Goal: Information Seeking & Learning: Check status

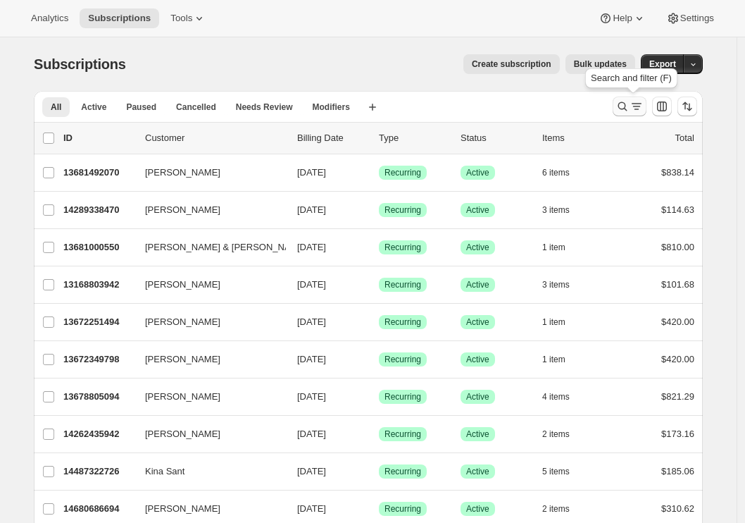
click at [630, 110] on icon "Search and filter results" at bounding box center [623, 106] width 14 height 14
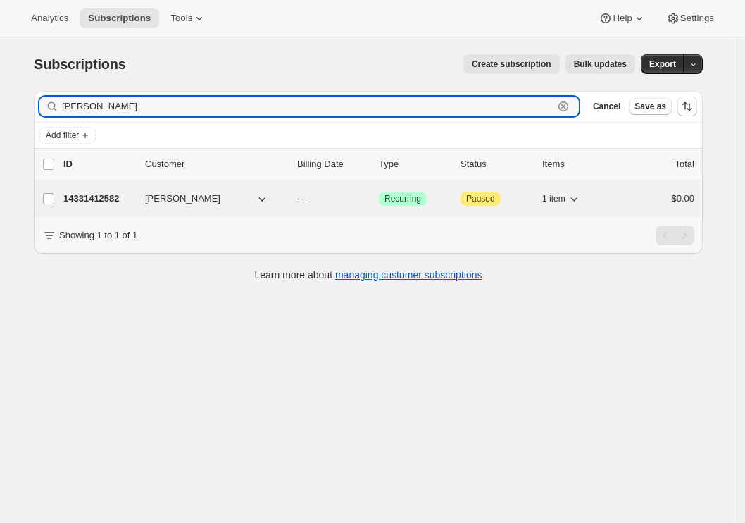
type input "[PERSON_NAME]"
click at [96, 206] on div "14331412582 [PERSON_NAME] --- Success Recurring Attention Paused 1 item $0.00" at bounding box center [378, 199] width 631 height 20
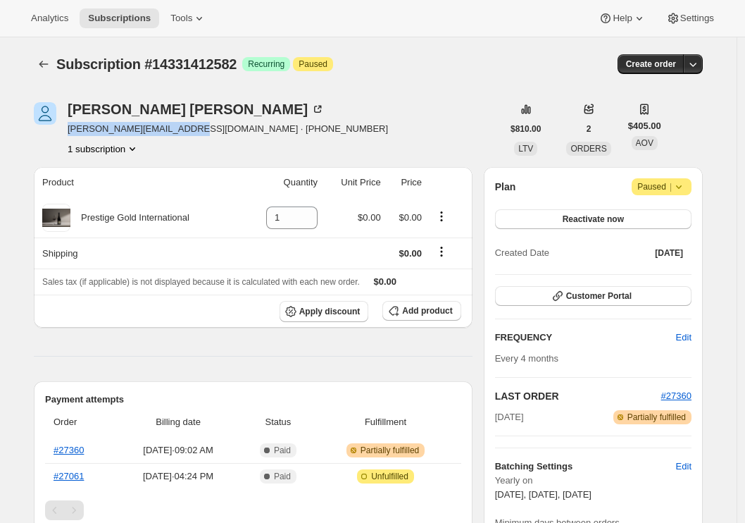
drag, startPoint x: 197, startPoint y: 128, endPoint x: 70, endPoint y: 128, distance: 126.8
click at [70, 128] on div "[PERSON_NAME] [PERSON_NAME][EMAIL_ADDRESS][DOMAIN_NAME] · [PHONE_NUMBER] 1 subs…" at bounding box center [268, 129] width 468 height 54
copy span "[PERSON_NAME][EMAIL_ADDRESS][DOMAIN_NAME]"
click at [44, 63] on icon "Subscriptions" at bounding box center [43, 64] width 9 height 7
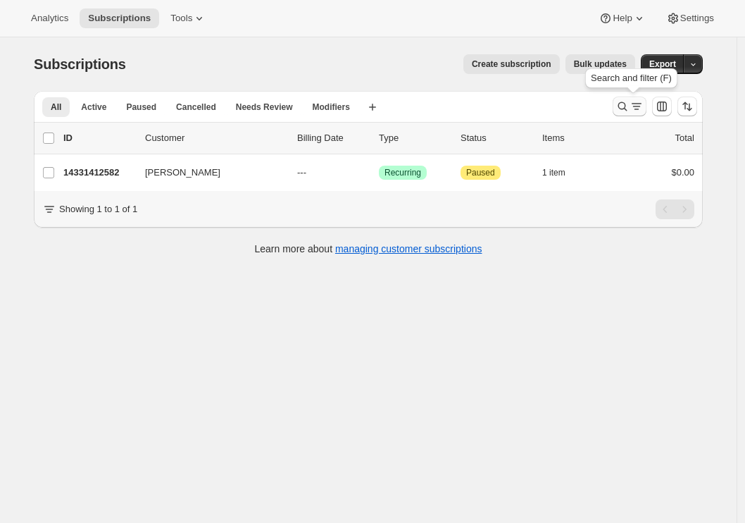
click at [637, 106] on icon "Search and filter results" at bounding box center [637, 106] width 14 height 14
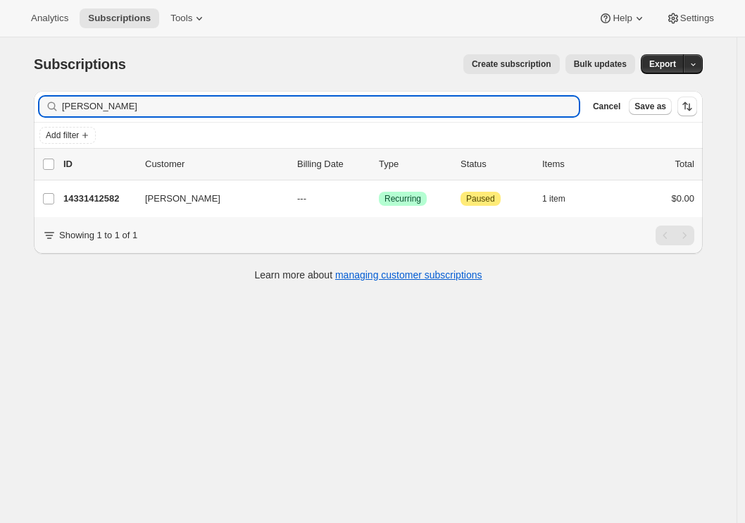
drag, startPoint x: 123, startPoint y: 113, endPoint x: 16, endPoint y: 104, distance: 107.5
click at [16, 104] on div "Subscriptions. This page is ready Subscriptions Create subscription Bulk update…" at bounding box center [368, 298] width 737 height 523
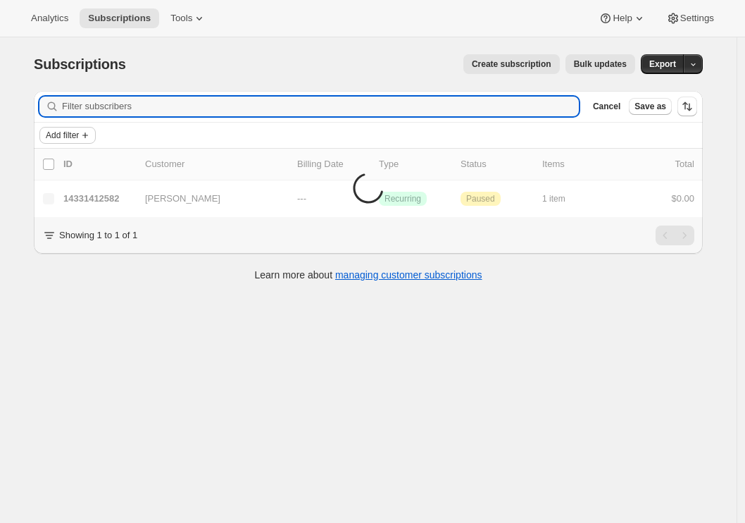
click at [79, 132] on span "Add filter" at bounding box center [62, 135] width 33 height 11
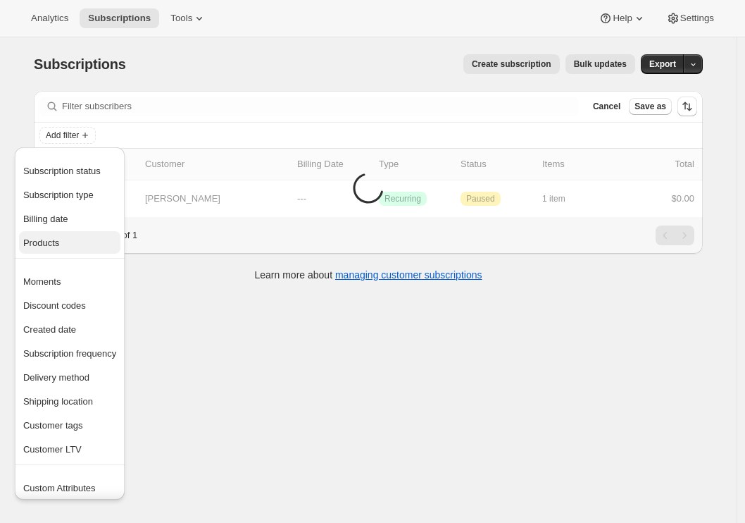
click at [70, 236] on span "Products" at bounding box center [69, 243] width 93 height 14
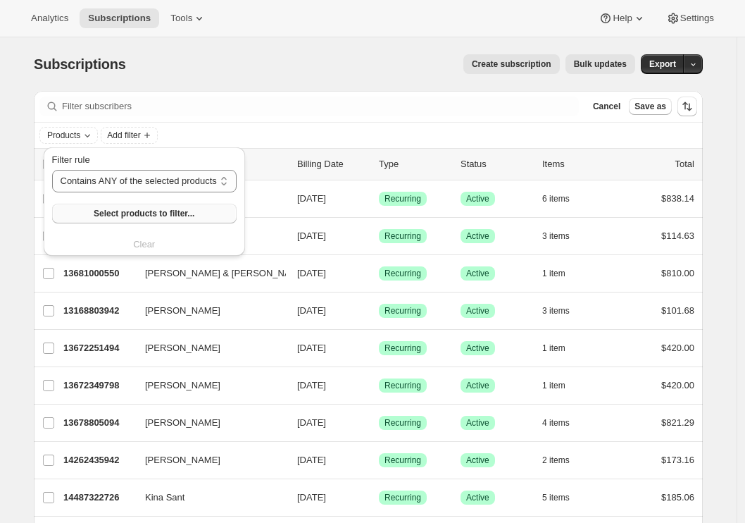
click at [151, 211] on span "Select products to filter..." at bounding box center [144, 213] width 101 height 11
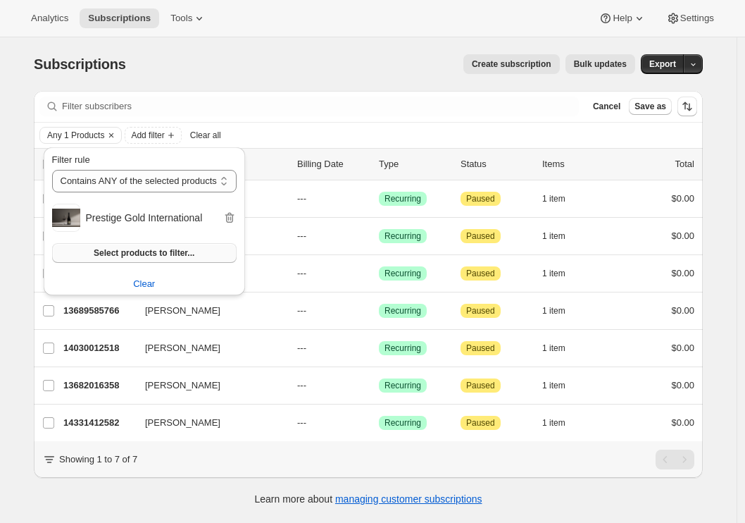
click at [186, 249] on span "Select products to filter..." at bounding box center [144, 252] width 101 height 11
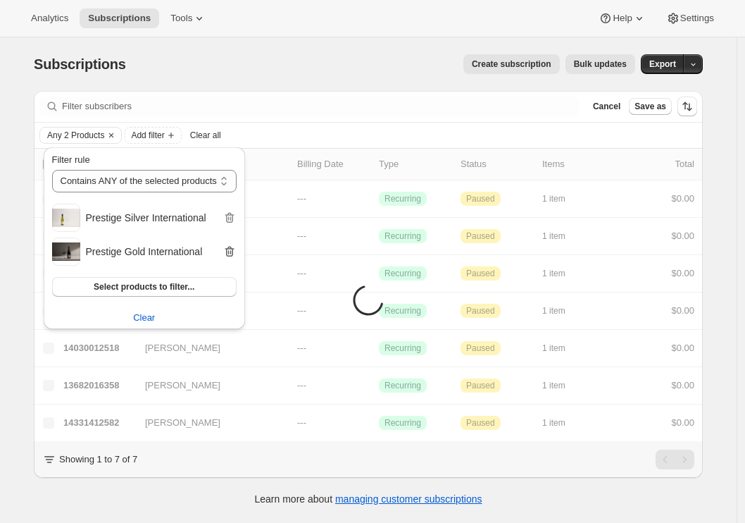
click at [232, 253] on icon "button" at bounding box center [230, 252] width 1 height 4
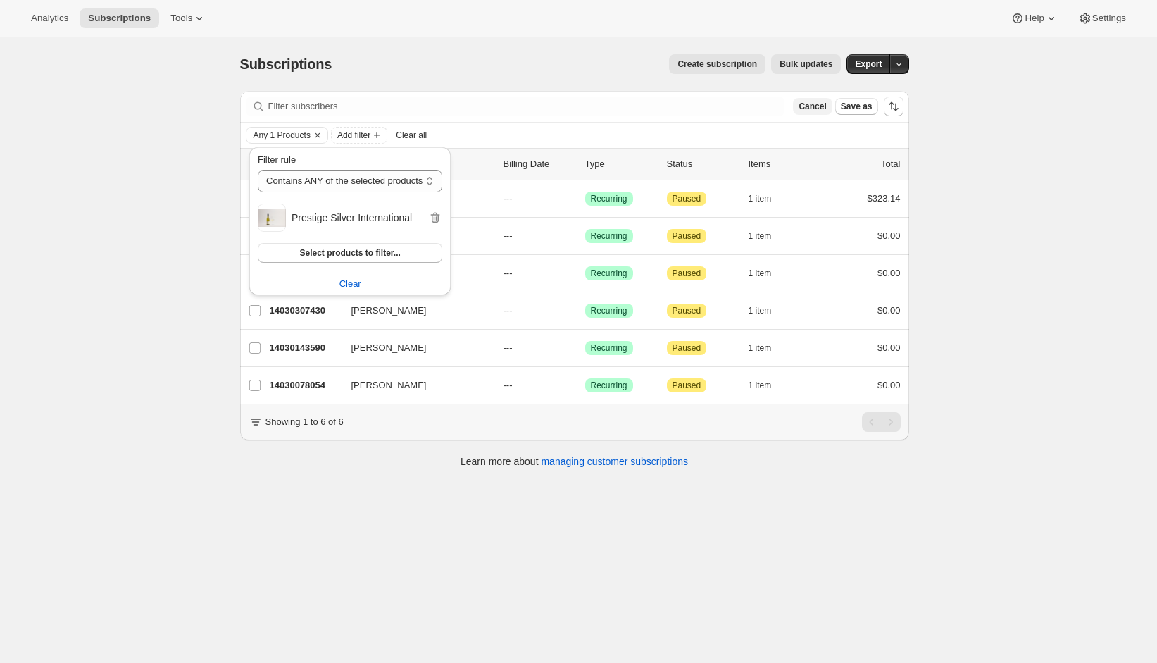
click at [745, 106] on span "Cancel" at bounding box center [812, 106] width 27 height 11
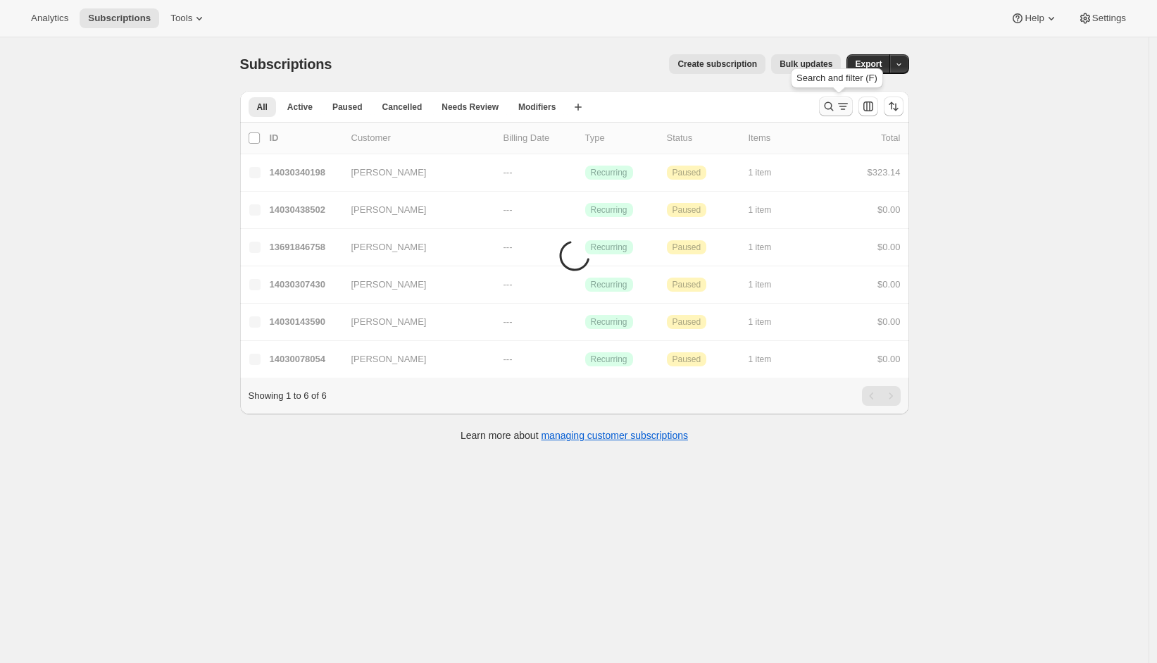
click at [745, 104] on icon "Search and filter results" at bounding box center [829, 106] width 14 height 14
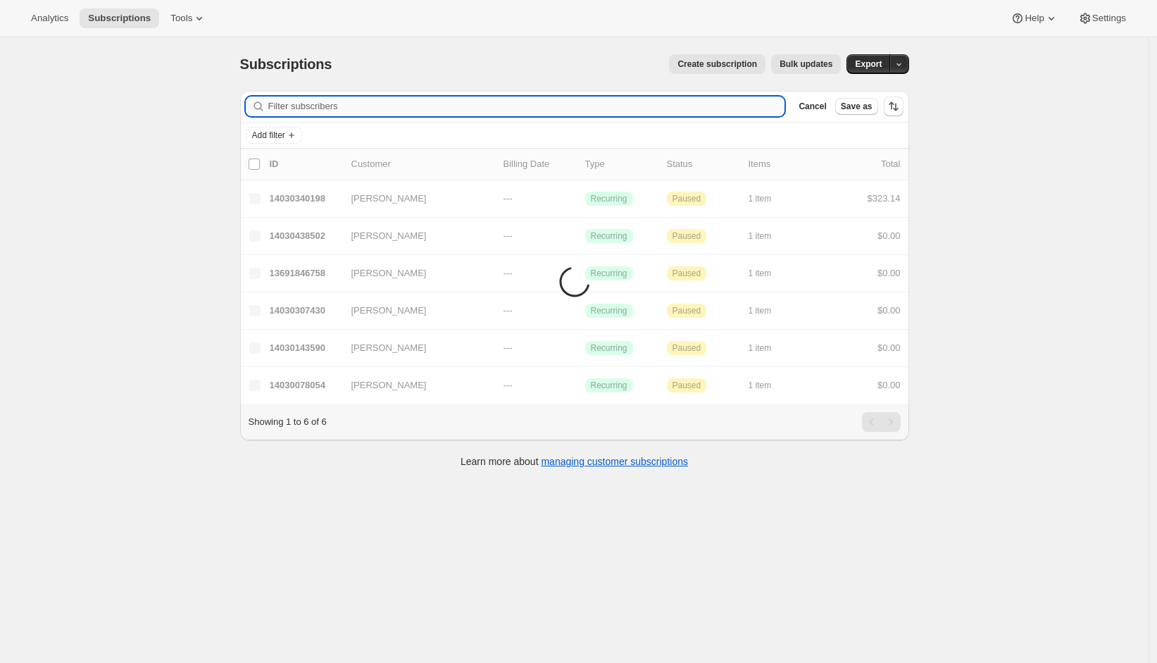
paste input "[PERSON_NAME]"
type input "[PERSON_NAME]"
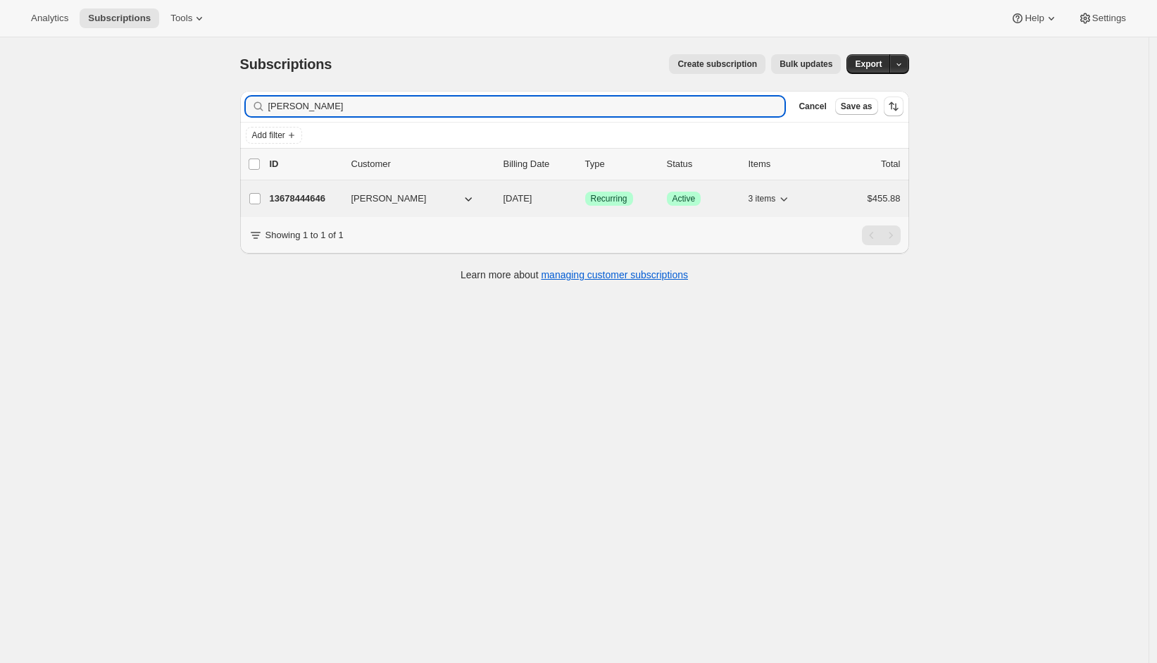
click at [305, 197] on p "13678444646" at bounding box center [305, 199] width 70 height 14
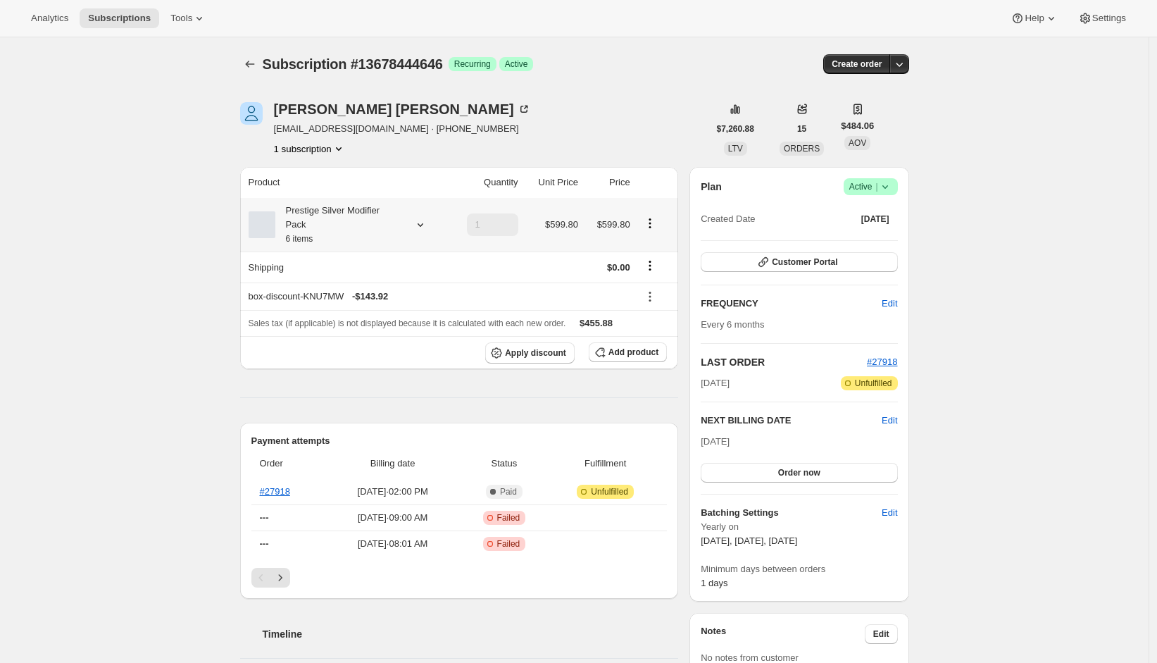
click at [425, 224] on icon at bounding box center [420, 225] width 14 height 14
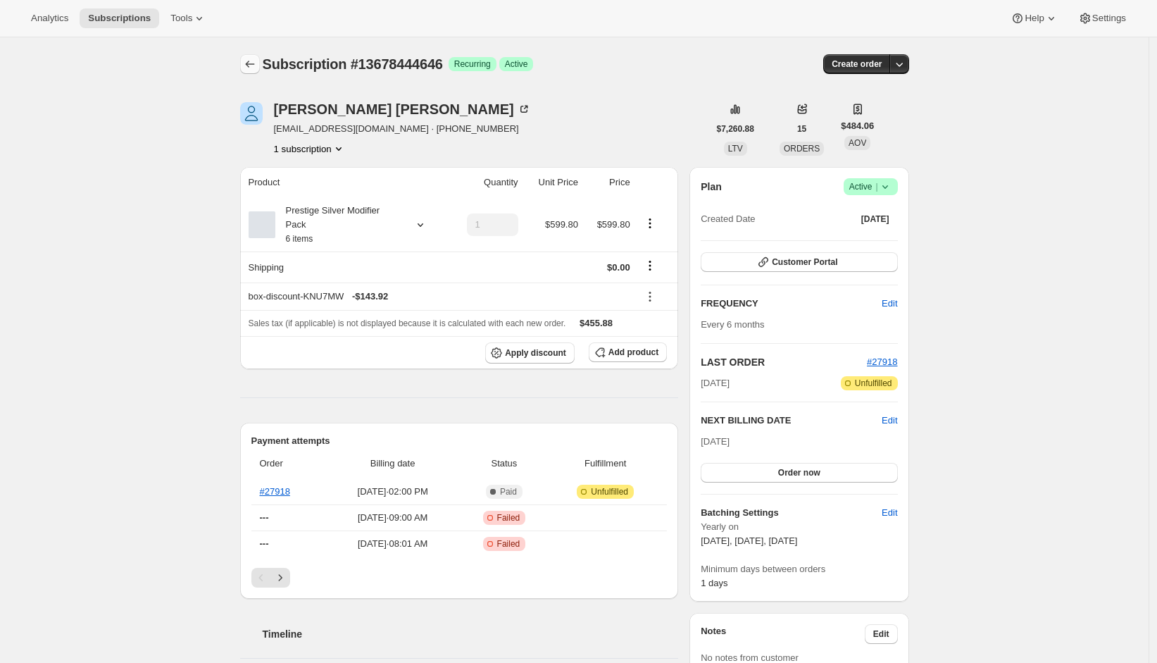
click at [256, 63] on icon "Subscriptions" at bounding box center [250, 64] width 14 height 14
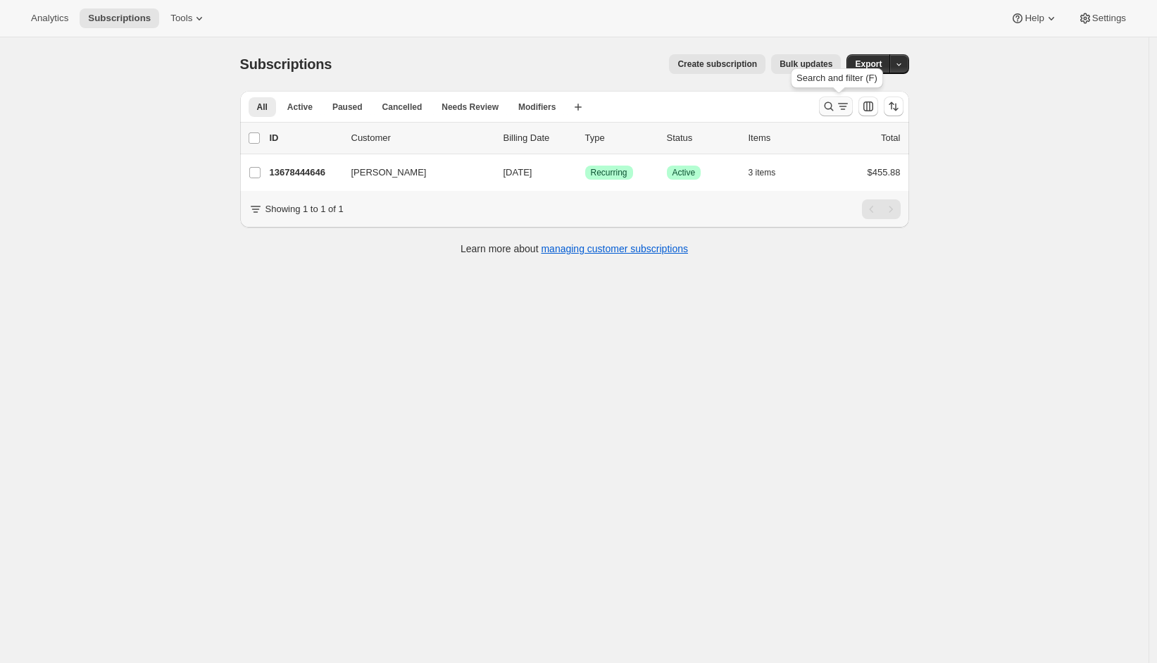
click at [745, 108] on icon "Search and filter results" at bounding box center [843, 106] width 14 height 14
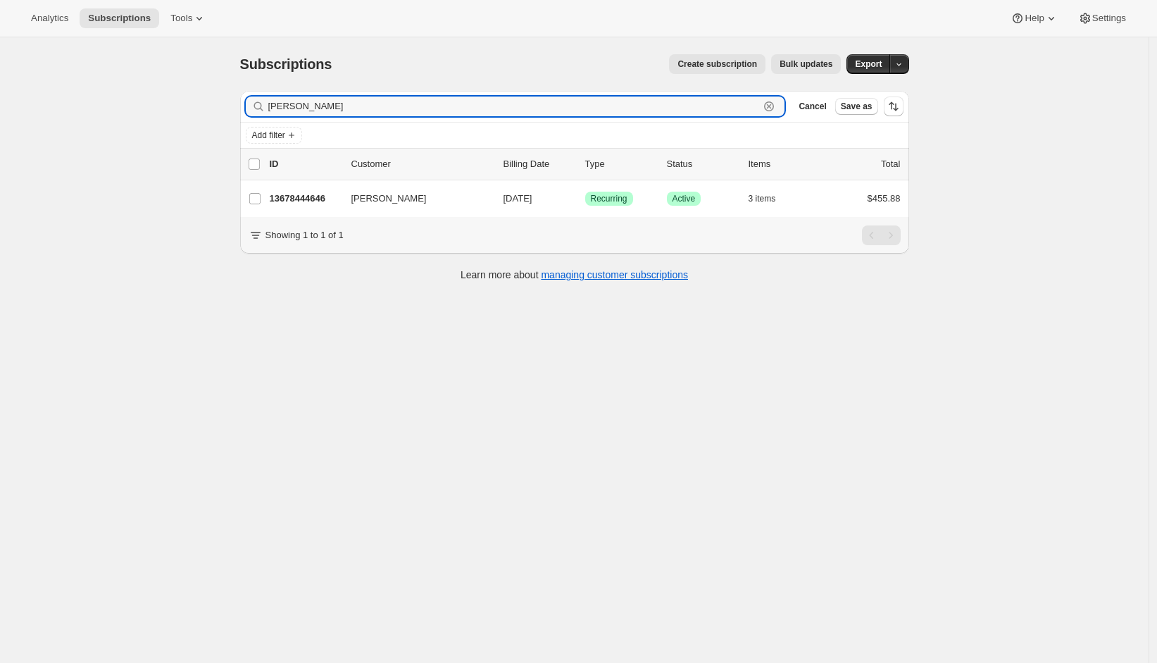
drag, startPoint x: 325, startPoint y: 106, endPoint x: 205, endPoint y: 106, distance: 119.7
click at [205, 106] on div "Subscriptions. This page is ready Subscriptions Create subscription Bulk update…" at bounding box center [574, 368] width 1149 height 663
type input "v"
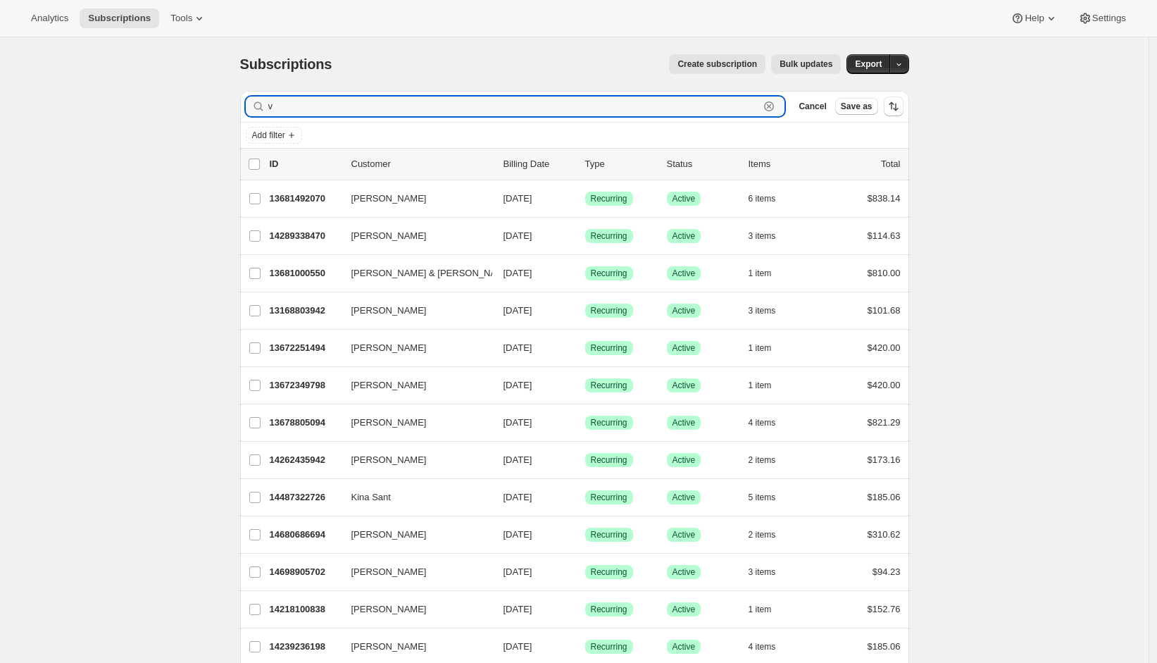
type input "v"
